Goal: Task Accomplishment & Management: Manage account settings

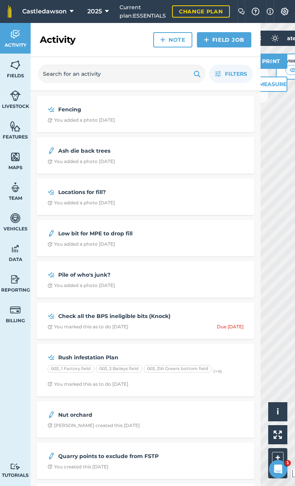
drag, startPoint x: 258, startPoint y: 34, endPoint x: 262, endPoint y: 39, distance: 6.5
click at [258, 34] on div "Activity Note Field Job" at bounding box center [146, 40] width 230 height 34
click at [256, 73] on div "Filters" at bounding box center [146, 74] width 230 height 34
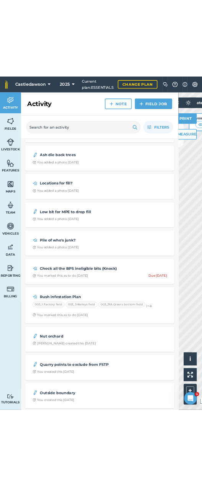
scroll to position [77, 0]
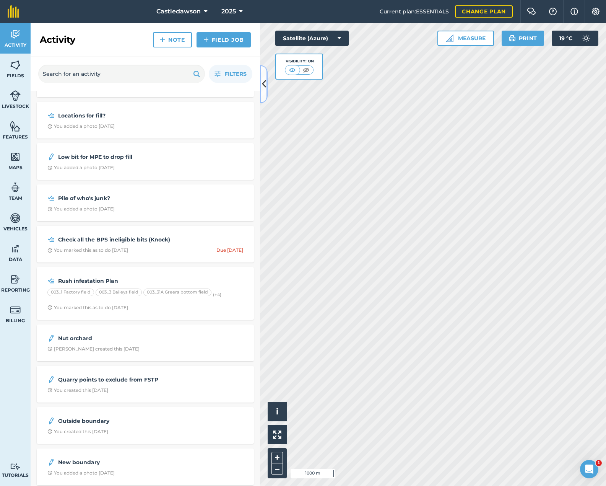
click at [262, 90] on icon at bounding box center [264, 83] width 4 height 13
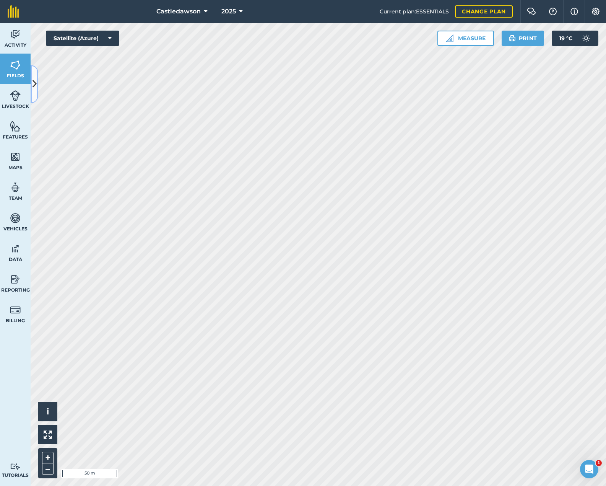
click at [36, 83] on icon at bounding box center [35, 83] width 4 height 13
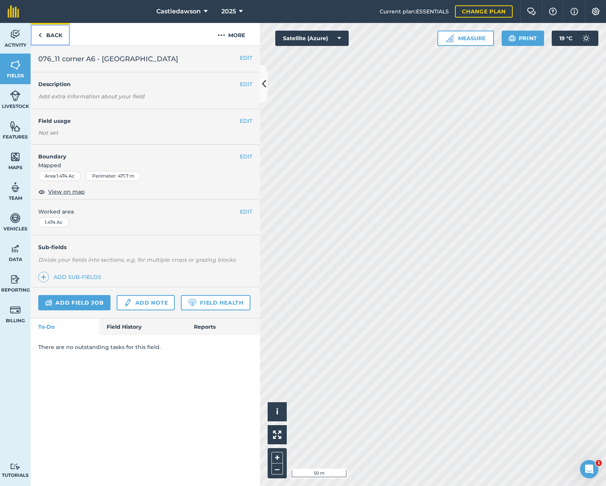
click at [42, 37] on link "Back" at bounding box center [50, 34] width 39 height 23
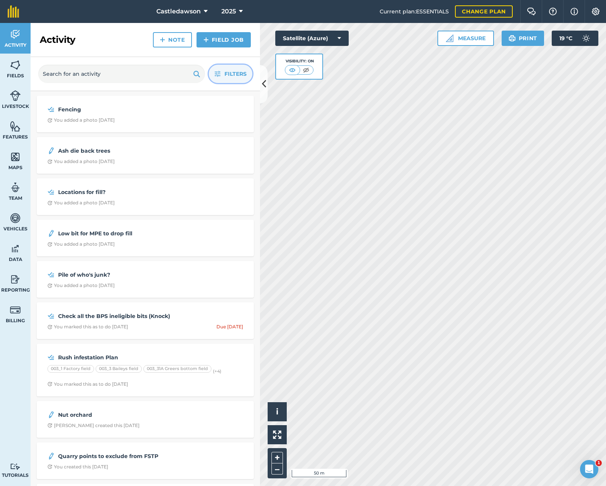
click at [223, 71] on button "Filters" at bounding box center [231, 74] width 44 height 18
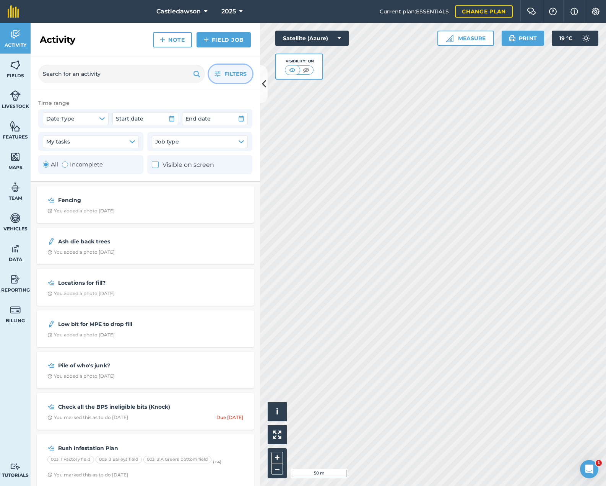
click at [224, 78] on button "Filters" at bounding box center [231, 74] width 44 height 18
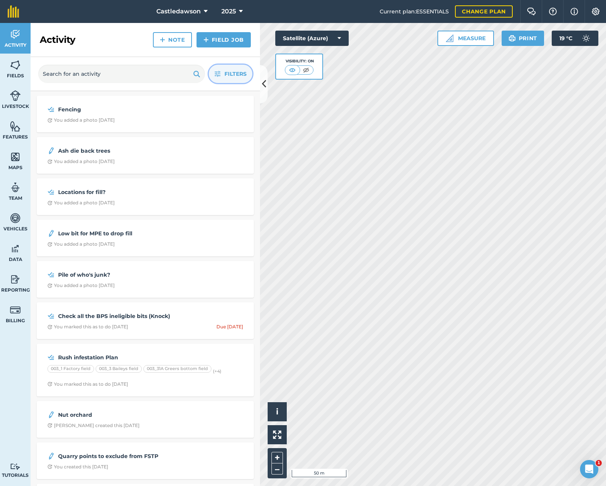
click at [224, 78] on button "Filters" at bounding box center [231, 74] width 44 height 18
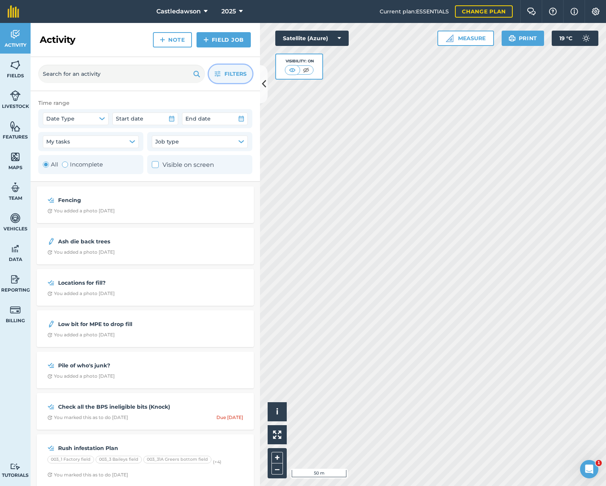
click at [179, 165] on label "Visible on screen" at bounding box center [183, 165] width 62 height 10
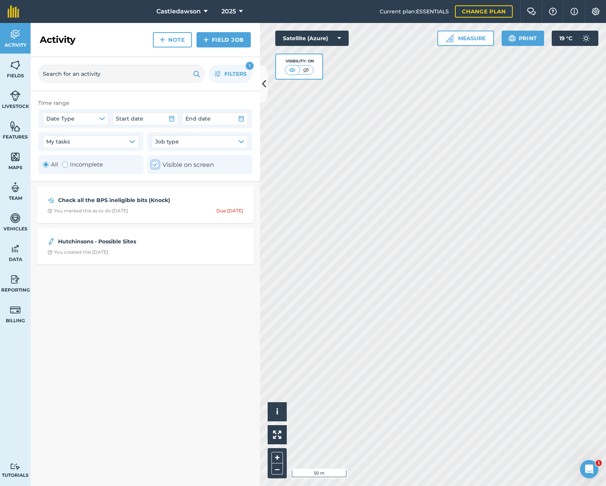
checkbox input "true"
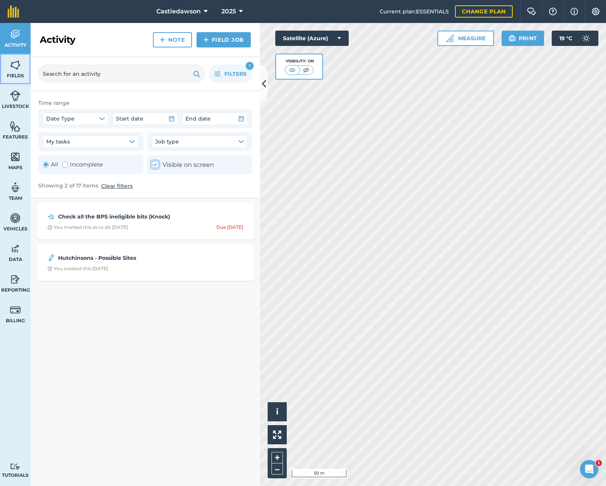
click at [23, 69] on link "Fields" at bounding box center [15, 69] width 31 height 31
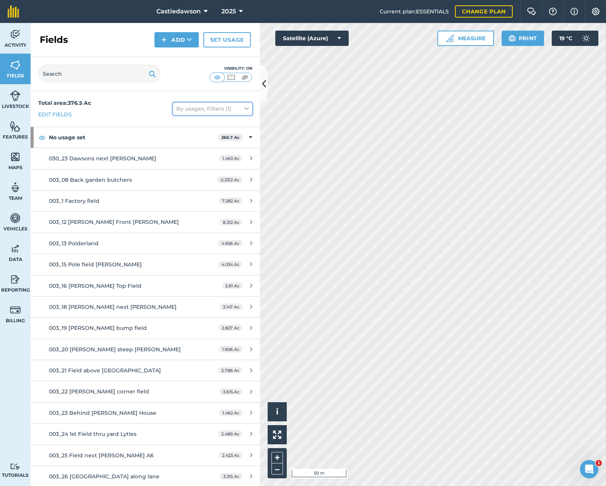
click at [227, 108] on button "By usages, Filters (1)" at bounding box center [213, 109] width 80 height 12
click at [208, 178] on label "Visible on screen" at bounding box center [212, 176] width 73 height 8
click at [181, 177] on input "Visible on screen" at bounding box center [178, 174] width 5 height 5
checkbox input "true"
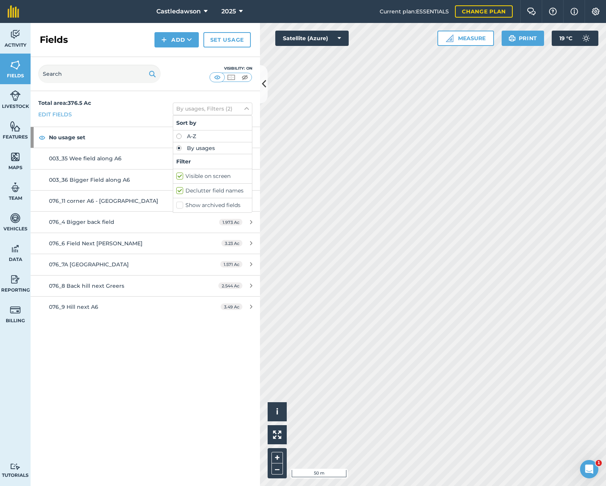
click at [197, 373] on div "Total area : 376.5 Ac Edit fields By usages, Filters (2) Sort by A-Z By usages …" at bounding box center [146, 288] width 230 height 395
